Goal: Task Accomplishment & Management: Complete application form

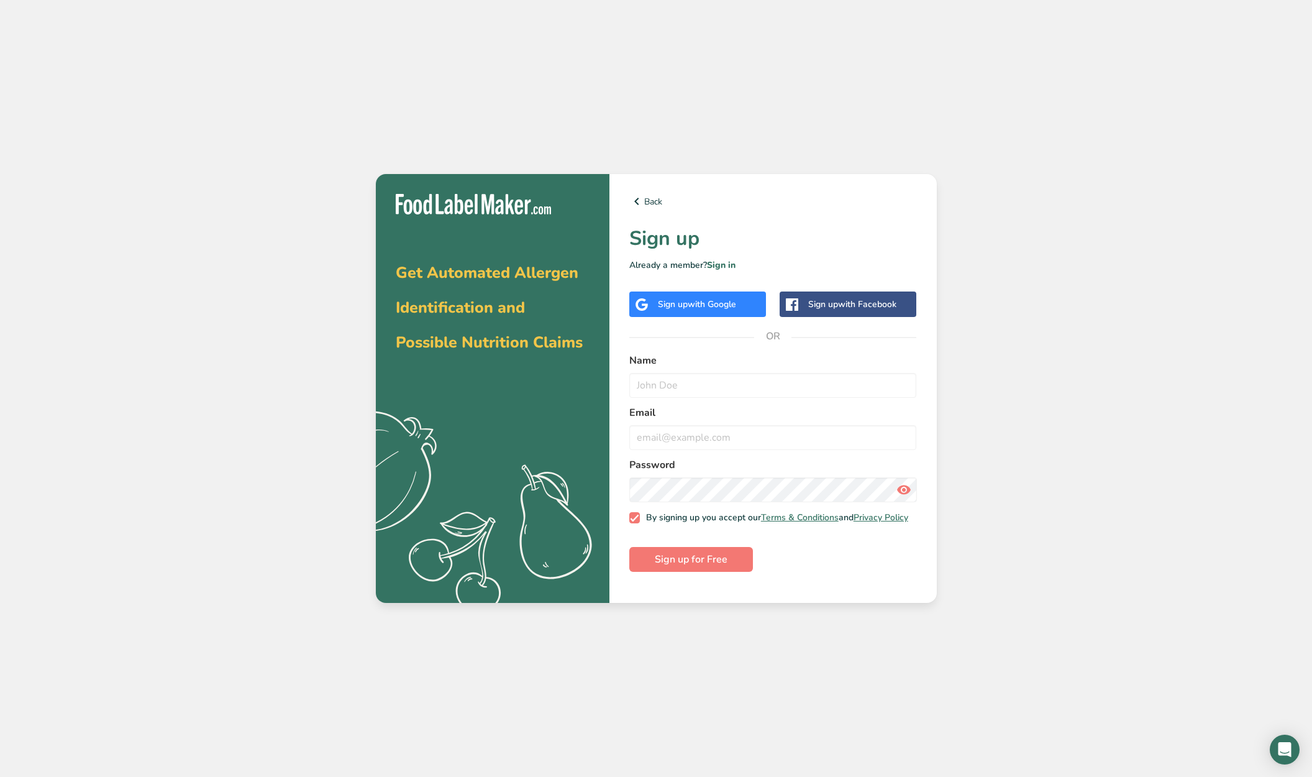
click at [700, 304] on span "with Google" at bounding box center [712, 304] width 48 height 12
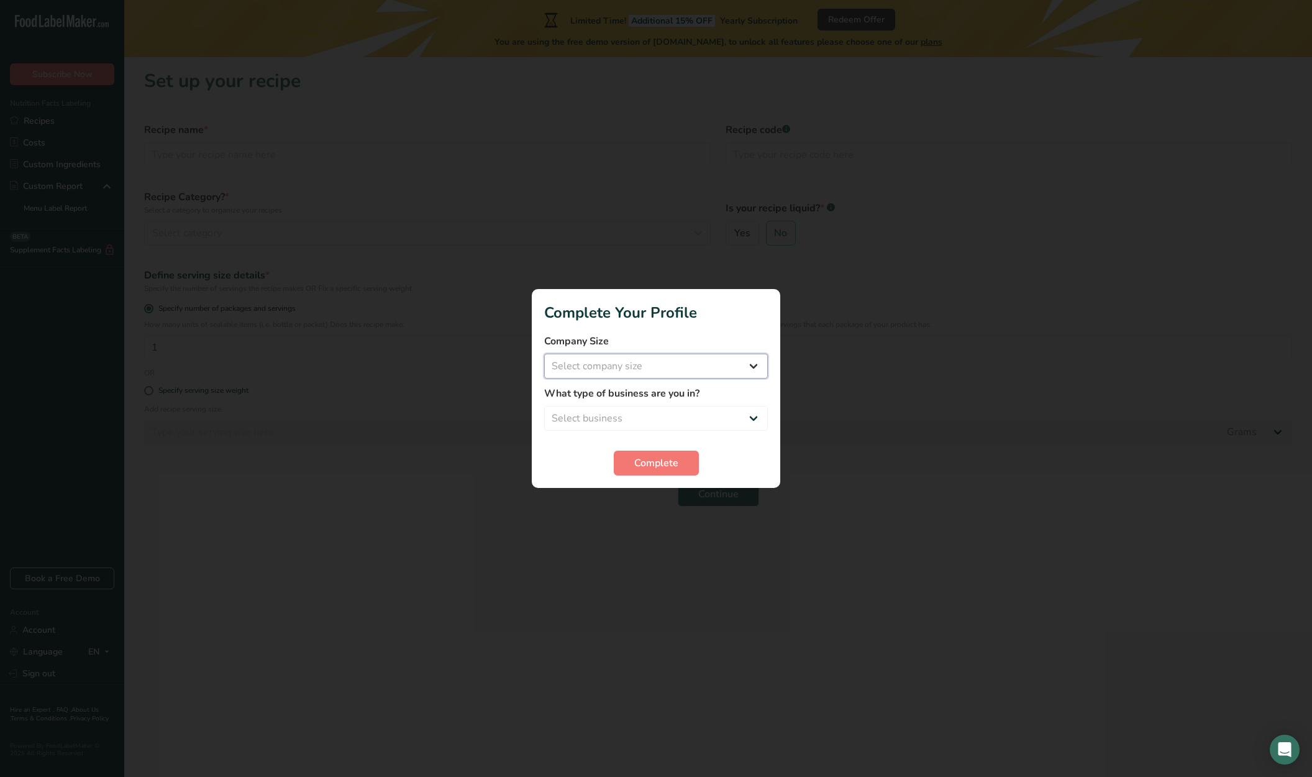
click at [733, 364] on select "Select company size Fewer than 10 Employees 10 to 50 Employees 51 to 500 Employ…" at bounding box center [656, 366] width 224 height 25
select select "1"
click at [748, 413] on select "Select business Packaged Food Manufacturer Restaurant & Cafe Bakery Meal Plans …" at bounding box center [656, 418] width 224 height 25
select select "1"
click at [679, 460] on button "Complete" at bounding box center [656, 463] width 85 height 25
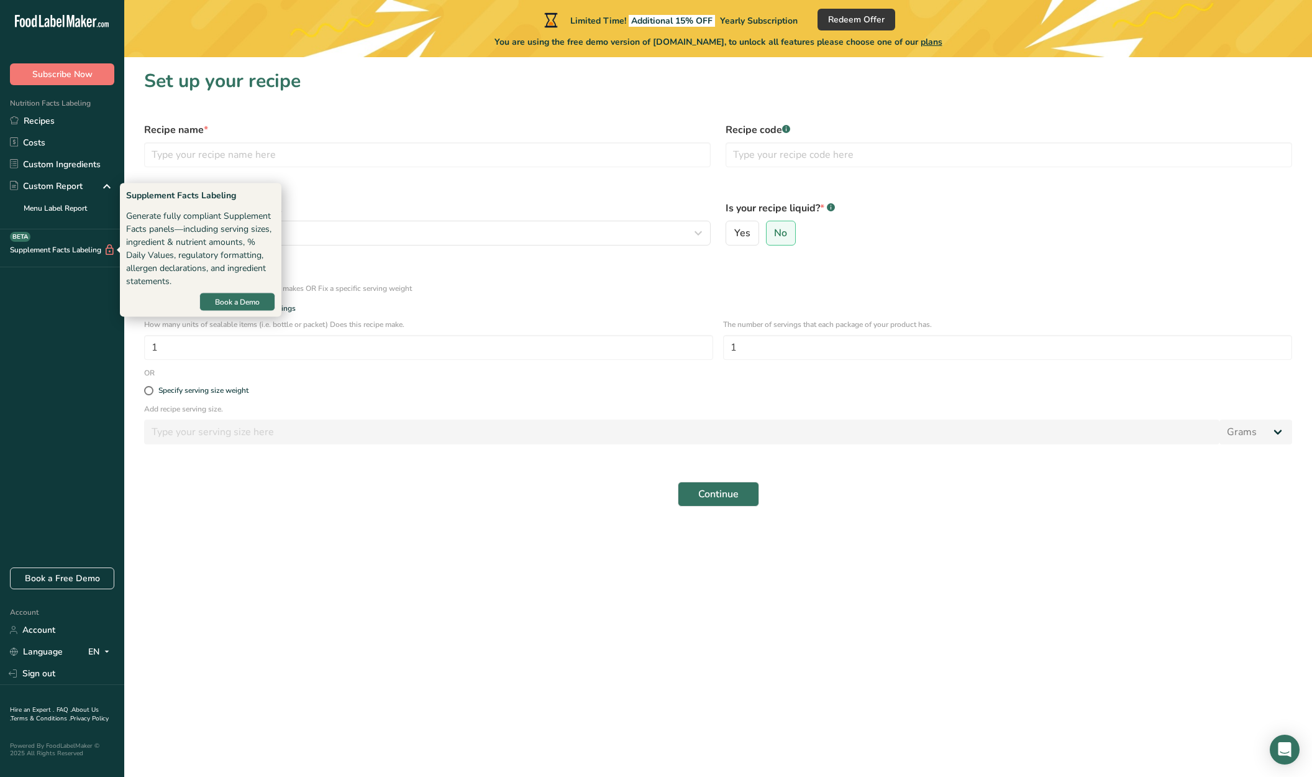
click at [75, 252] on div "Supplement Facts Labeling BETA" at bounding box center [58, 250] width 116 height 13
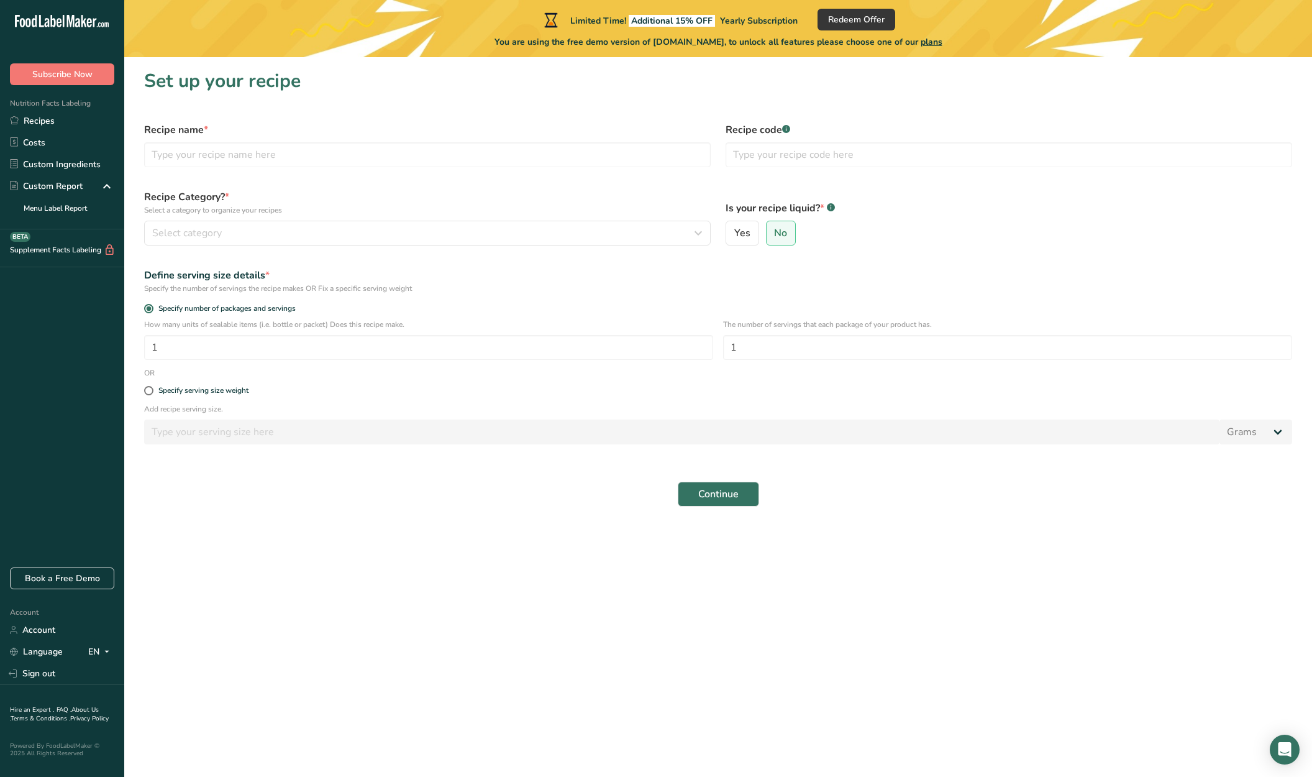
click at [114, 252] on icon at bounding box center [110, 250] width 12 height 13
